Goal: Browse casually

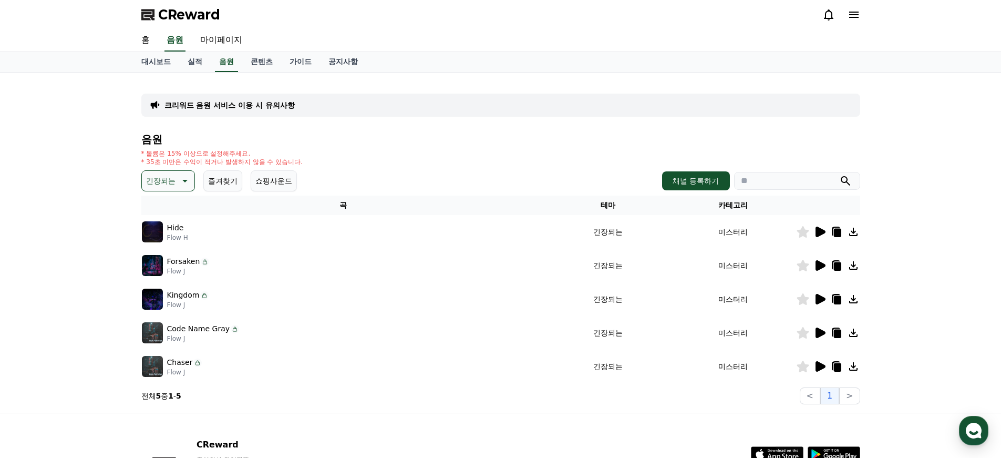
click at [820, 265] on icon at bounding box center [820, 265] width 10 height 11
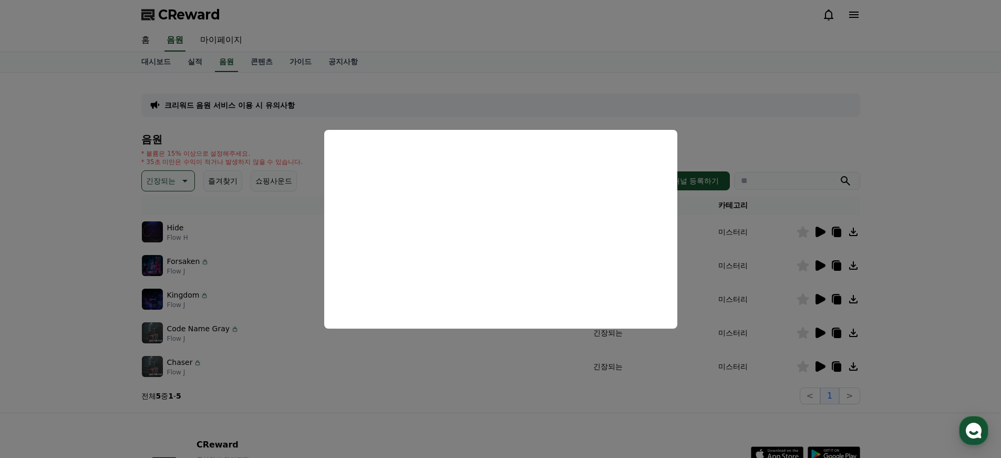
click at [844, 139] on button "close modal" at bounding box center [500, 229] width 1001 height 458
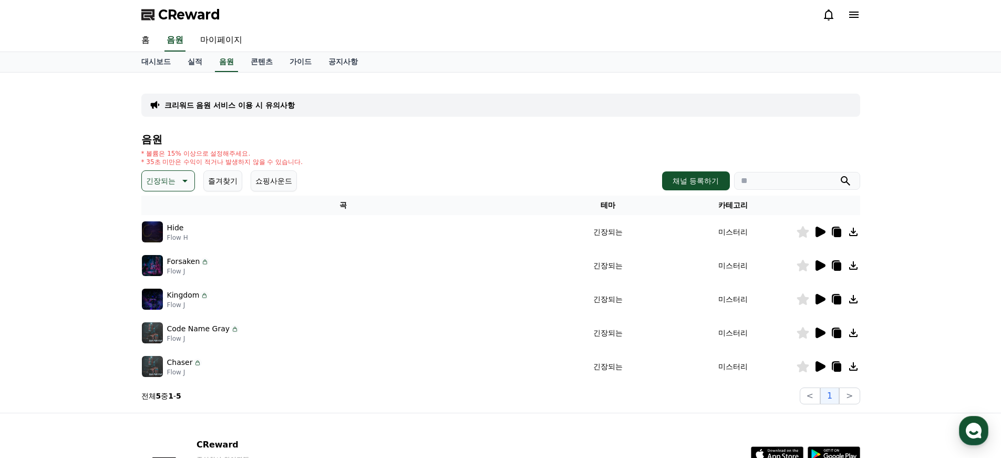
click at [856, 266] on icon at bounding box center [853, 265] width 13 height 13
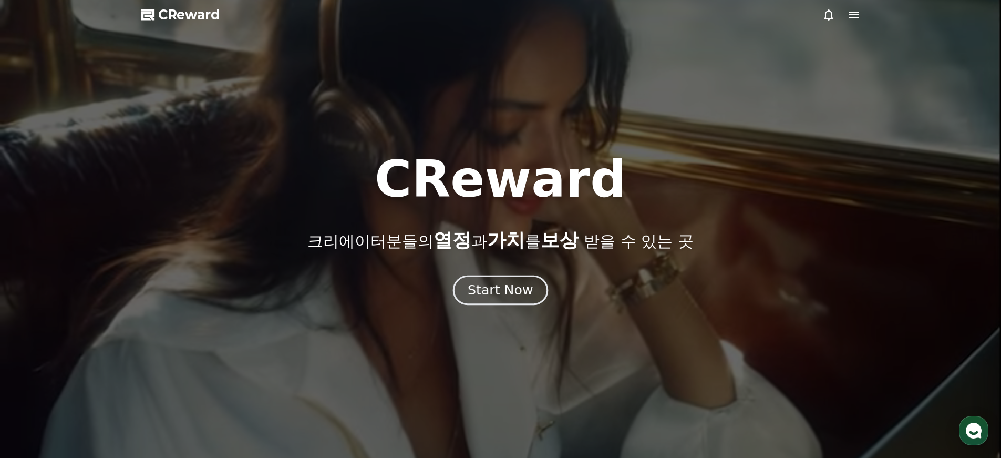
click at [503, 295] on div "Start Now" at bounding box center [500, 290] width 65 height 18
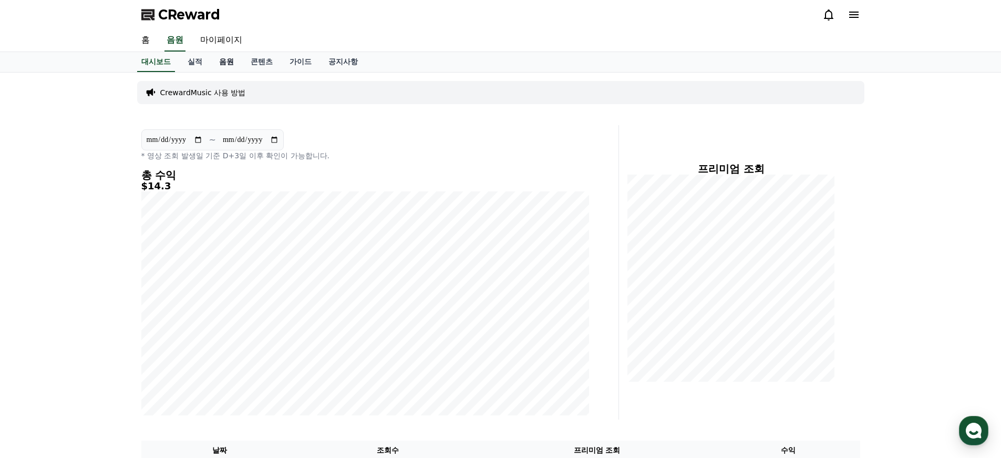
click at [220, 59] on link "음원" at bounding box center [227, 62] width 32 height 20
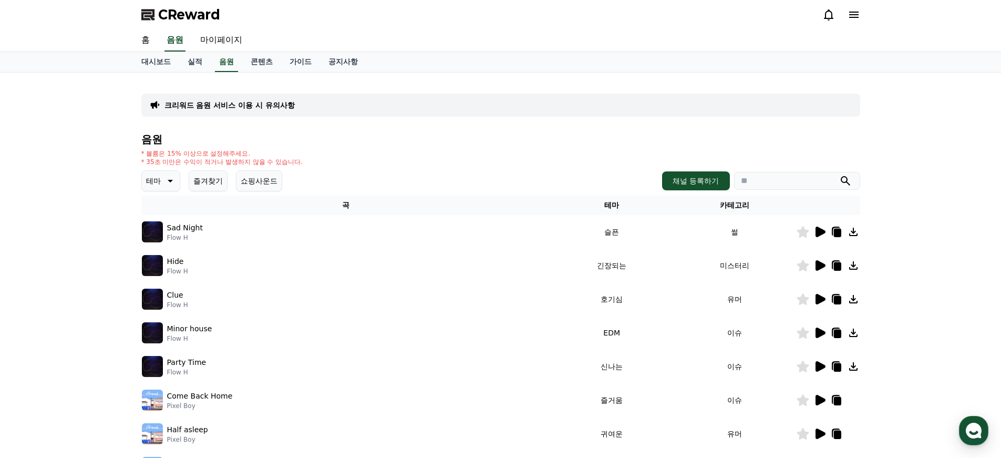
click at [820, 401] on icon at bounding box center [820, 400] width 10 height 11
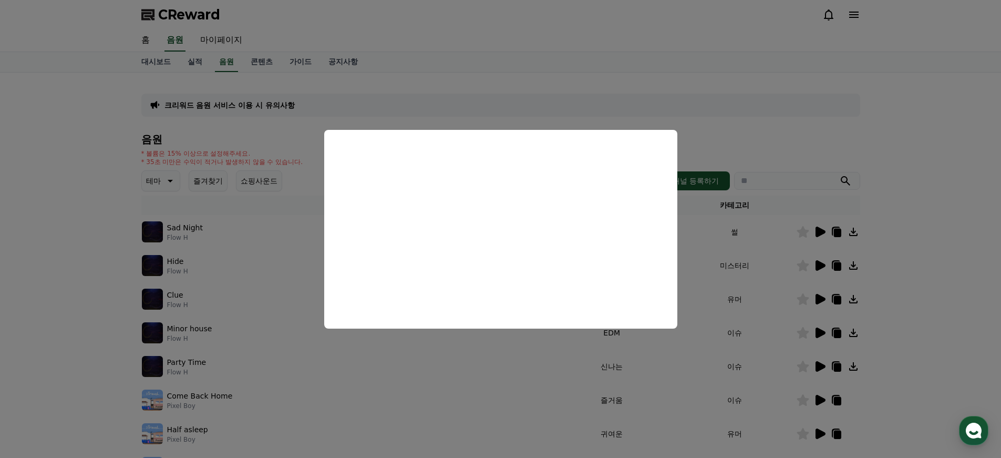
scroll to position [23, 0]
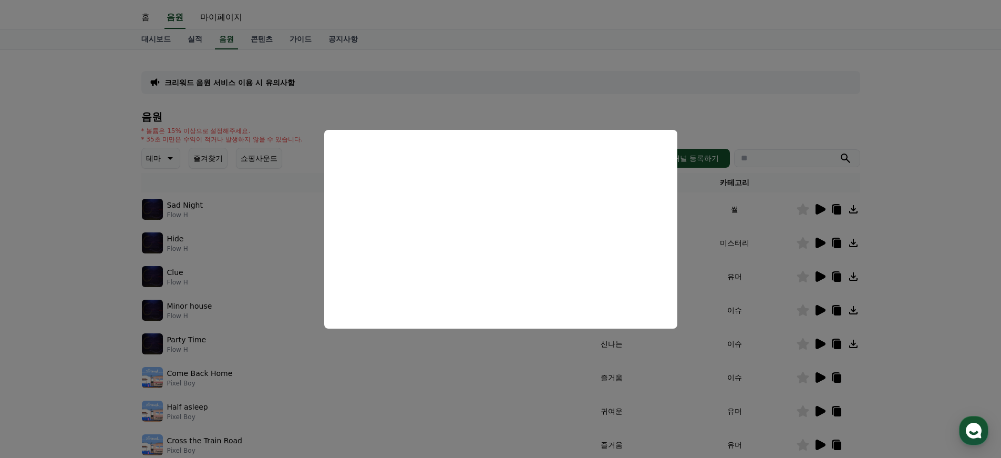
click at [502, 353] on button "close modal" at bounding box center [500, 229] width 1001 height 458
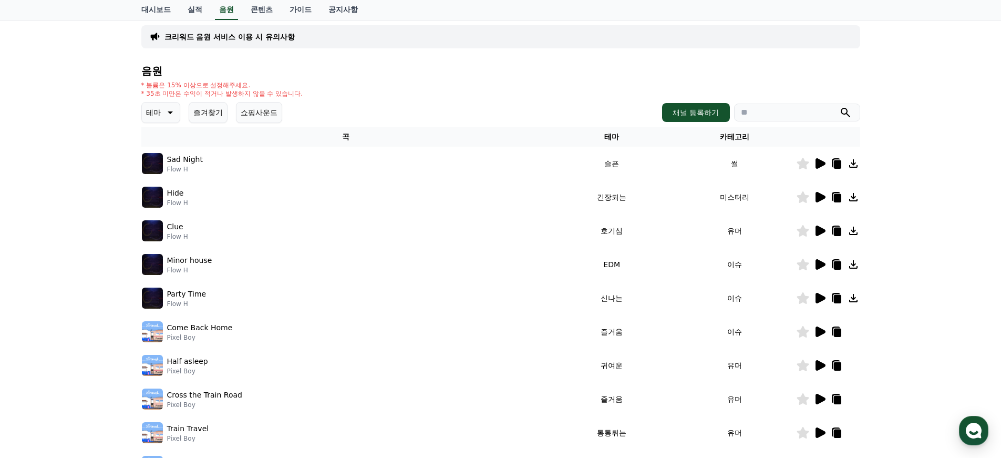
scroll to position [138, 0]
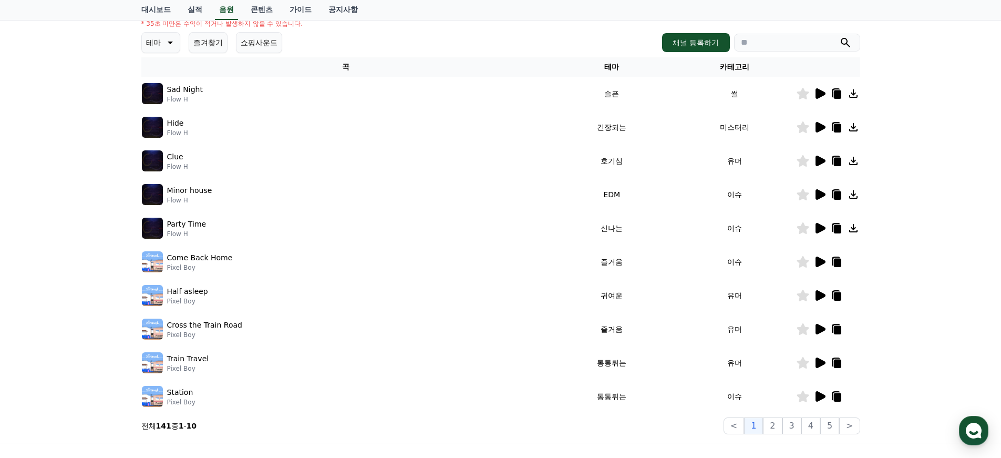
click at [814, 363] on icon at bounding box center [819, 362] width 13 height 13
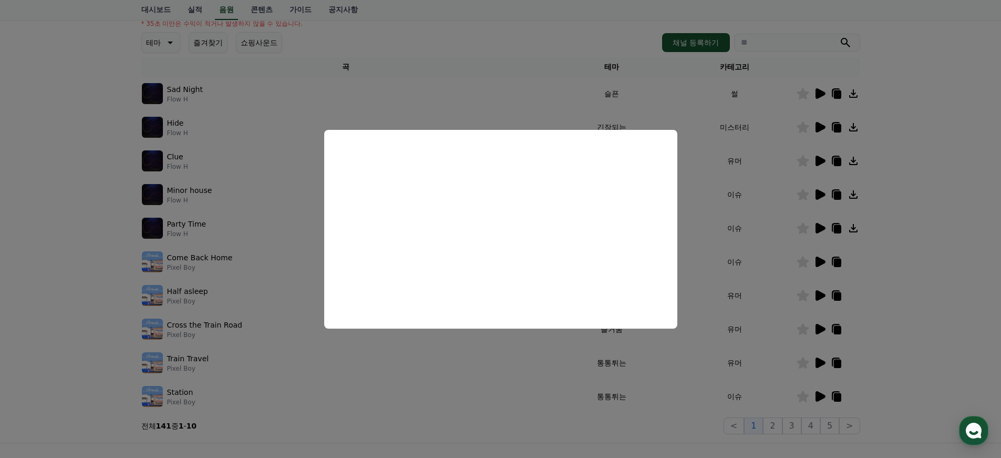
click at [91, 150] on button "close modal" at bounding box center [500, 229] width 1001 height 458
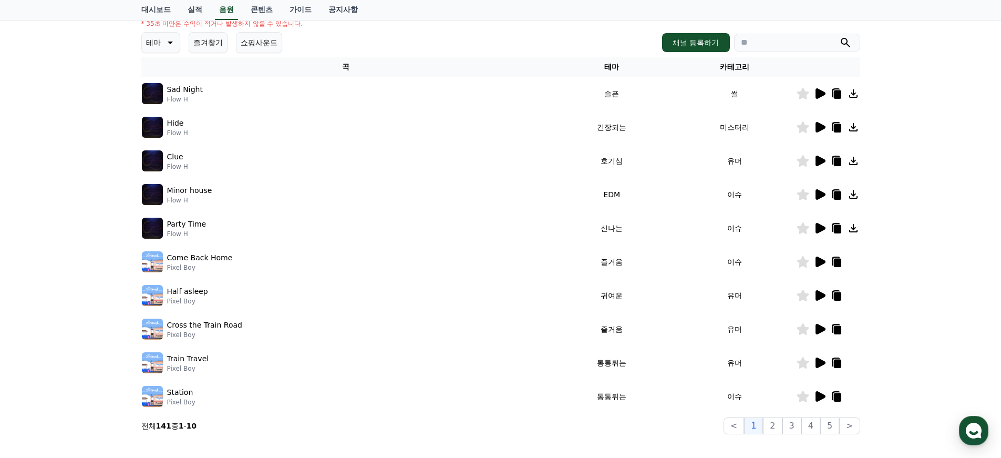
click at [163, 38] on icon at bounding box center [169, 42] width 13 height 13
click at [158, 119] on button "호기심" at bounding box center [158, 119] width 30 height 23
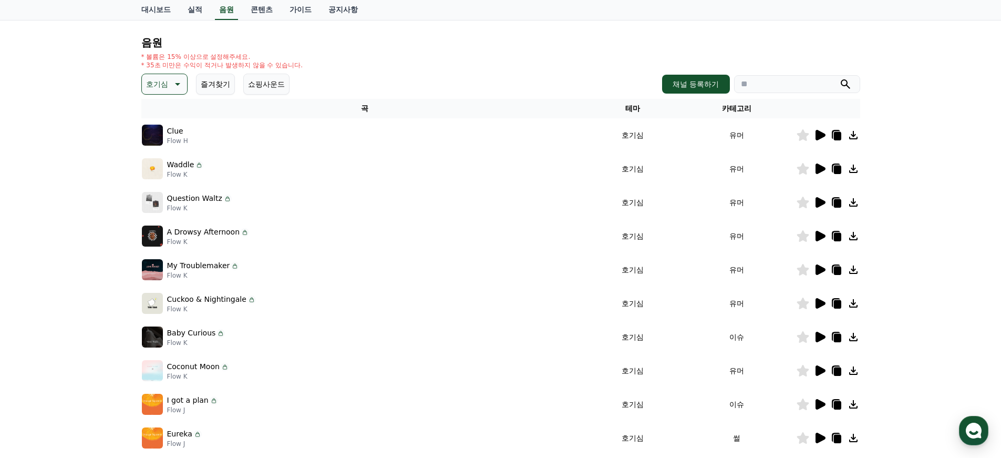
scroll to position [152, 0]
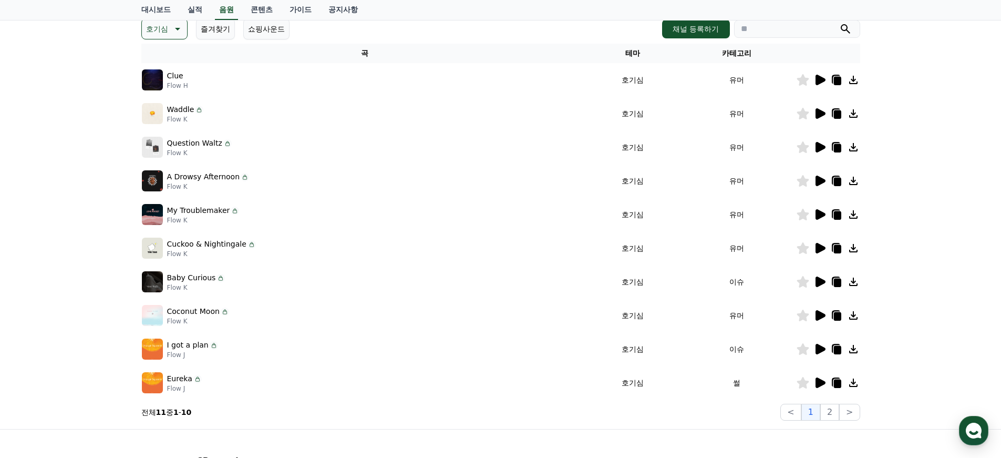
click at [821, 316] on icon at bounding box center [820, 315] width 10 height 11
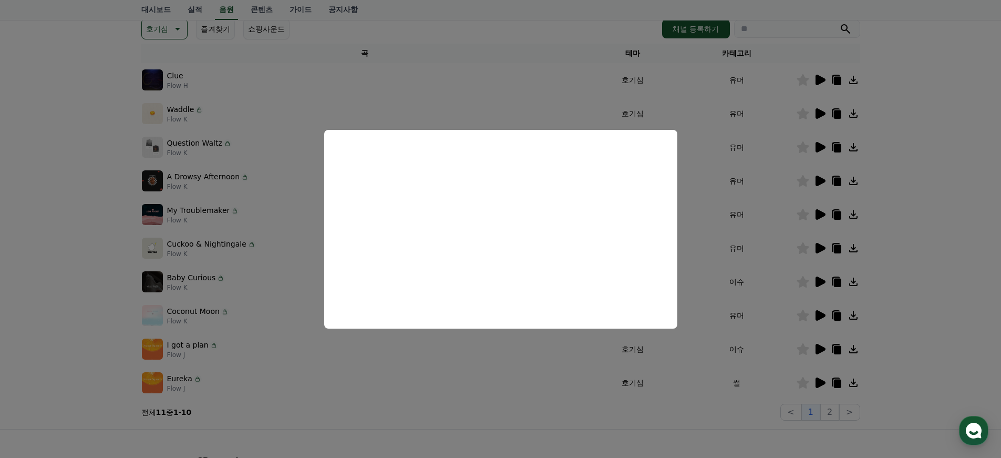
click at [933, 204] on button "close modal" at bounding box center [500, 229] width 1001 height 458
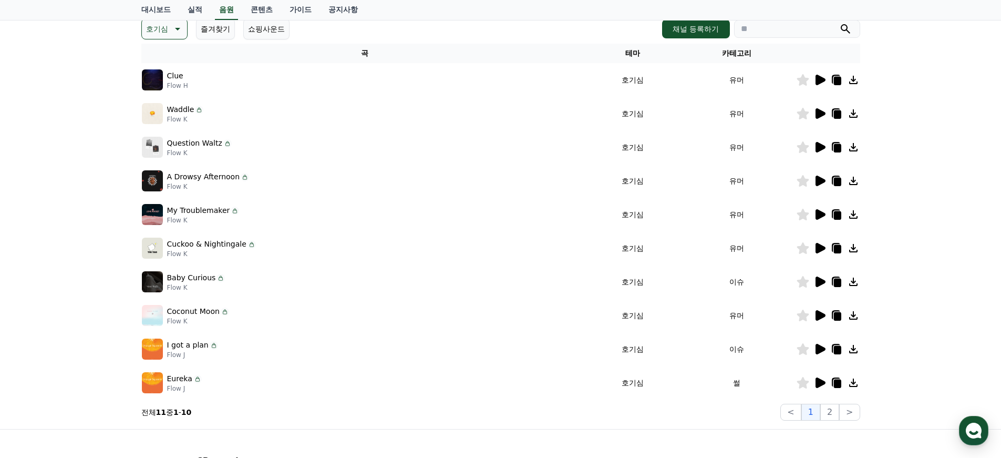
click at [821, 384] on icon at bounding box center [820, 382] width 10 height 11
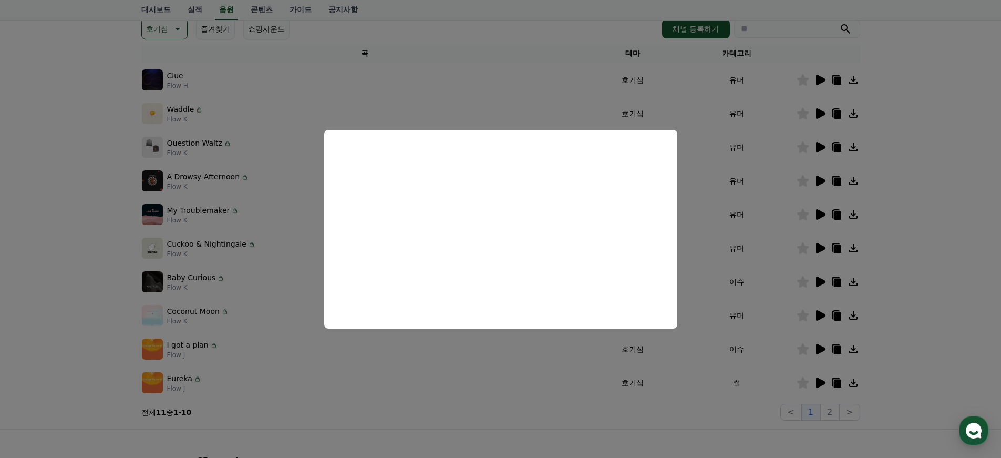
click at [911, 299] on button "close modal" at bounding box center [500, 229] width 1001 height 458
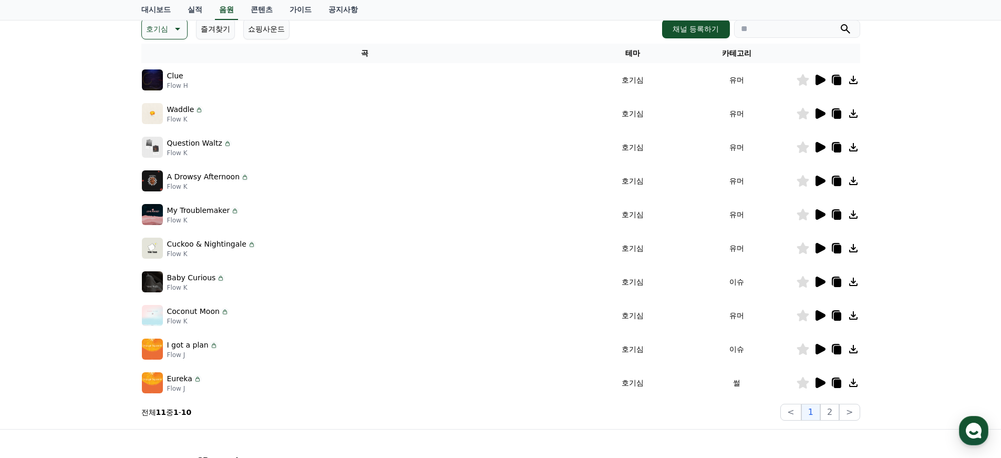
click at [837, 382] on icon at bounding box center [836, 383] width 7 height 8
